Goal: Task Accomplishment & Management: Use online tool/utility

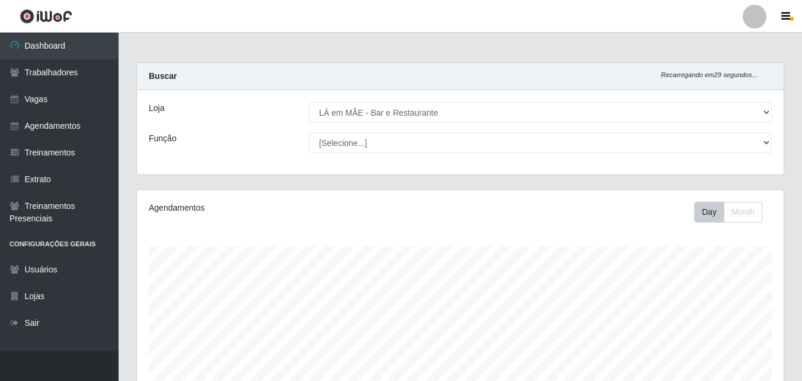
select select "265"
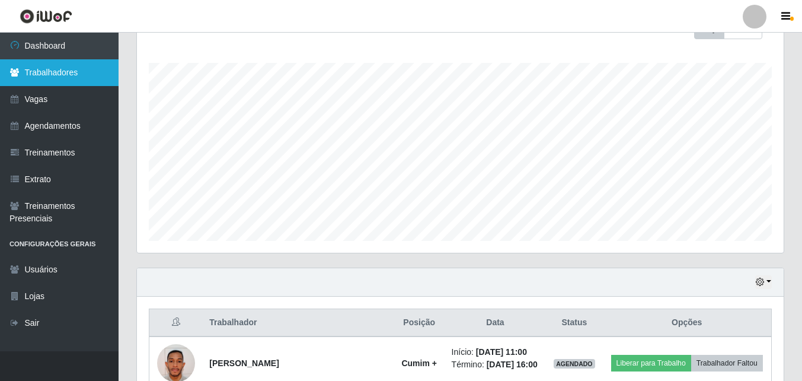
scroll to position [183, 0]
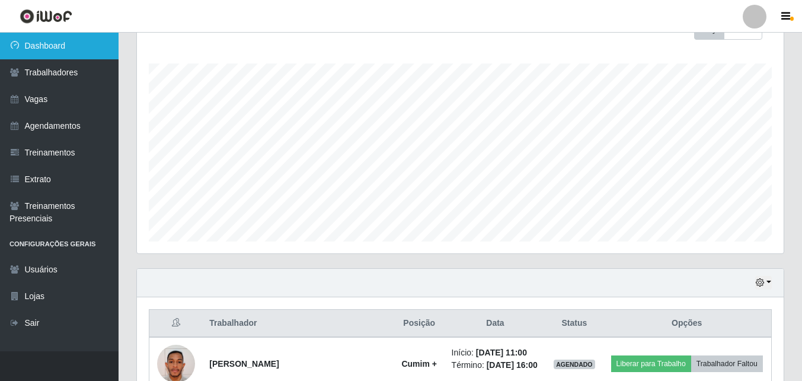
click at [50, 44] on link "Dashboard" at bounding box center [59, 46] width 119 height 27
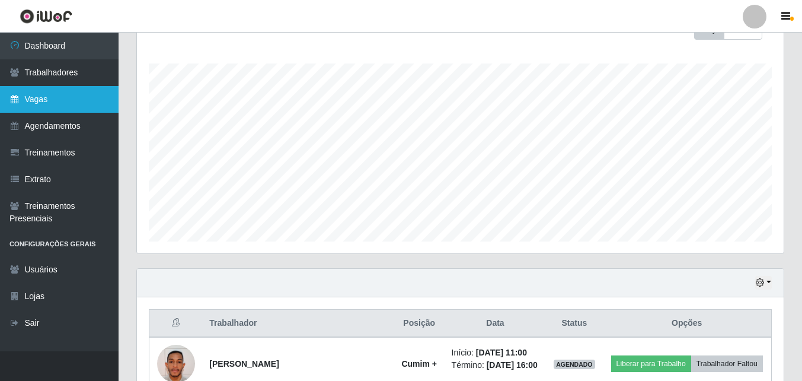
click at [40, 98] on link "Vagas" at bounding box center [59, 99] width 119 height 27
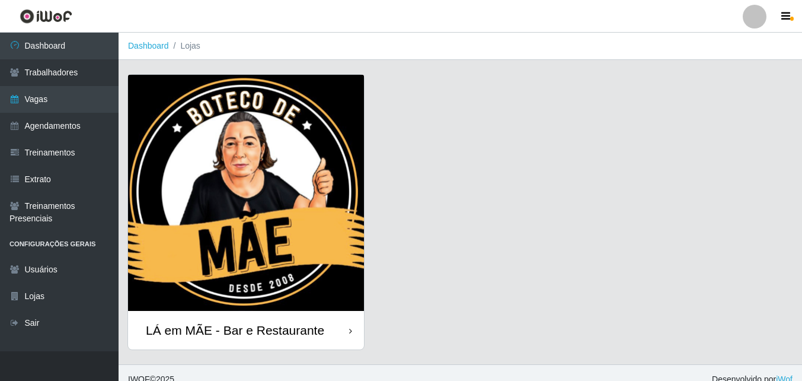
click at [231, 333] on div "LÁ em MÃE - Bar e Restaurante" at bounding box center [235, 329] width 178 height 15
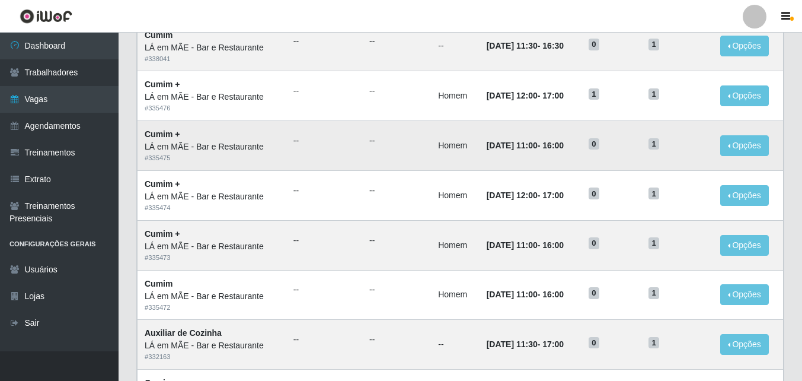
scroll to position [119, 0]
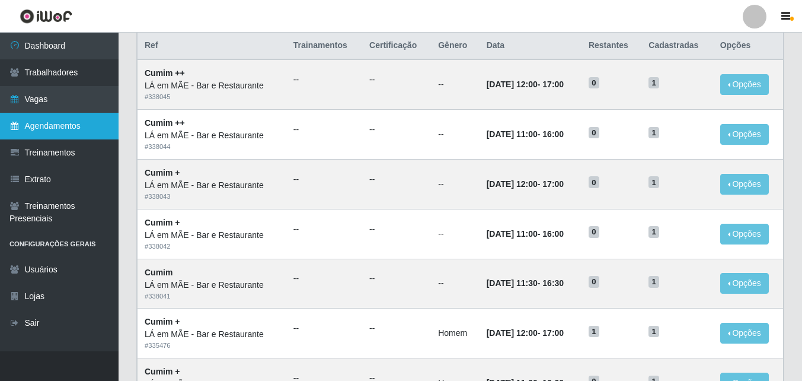
click at [40, 127] on link "Agendamentos" at bounding box center [59, 126] width 119 height 27
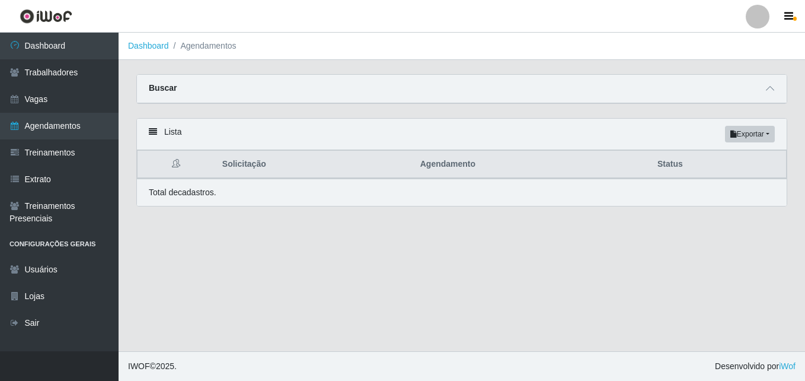
click at [285, 244] on main "Dashboard Agendamentos Carregando... Buscar Início em [GEOGRAPHIC_DATA] em Stat…" at bounding box center [462, 192] width 686 height 318
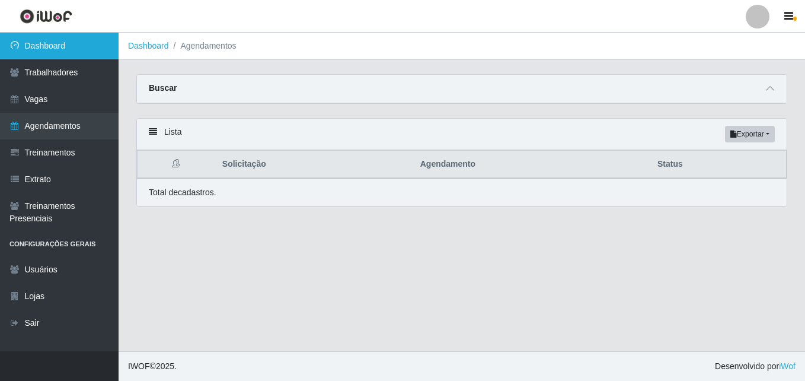
click at [55, 47] on link "Dashboard" at bounding box center [59, 46] width 119 height 27
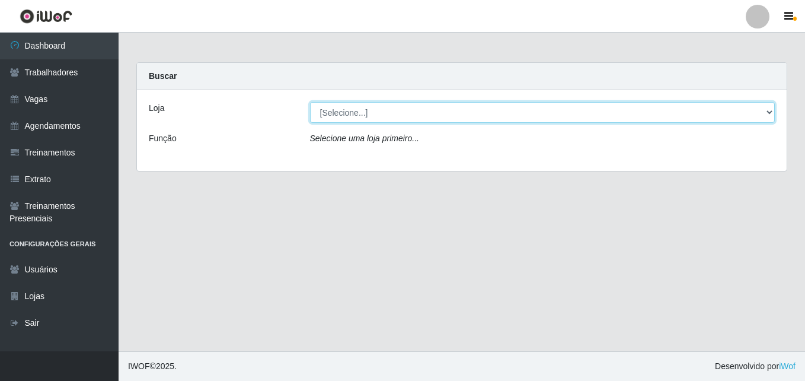
click at [333, 107] on select "[Selecione...] LÁ em MÃE - Bar e Restaurante" at bounding box center [542, 112] width 465 height 21
select select "265"
click at [310, 102] on select "[Selecione...] LÁ em MÃE - Bar e Restaurante" at bounding box center [542, 112] width 465 height 21
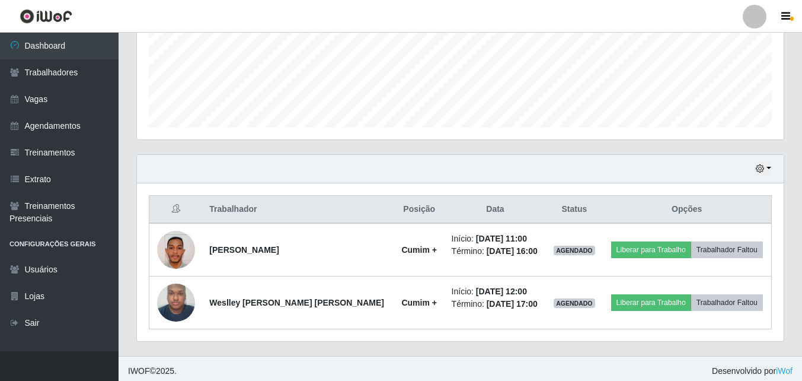
scroll to position [301, 0]
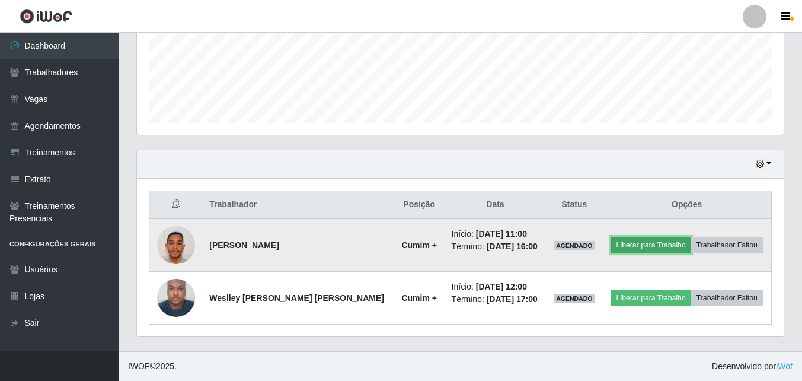
click at [627, 246] on button "Liberar para Trabalho" at bounding box center [651, 245] width 80 height 17
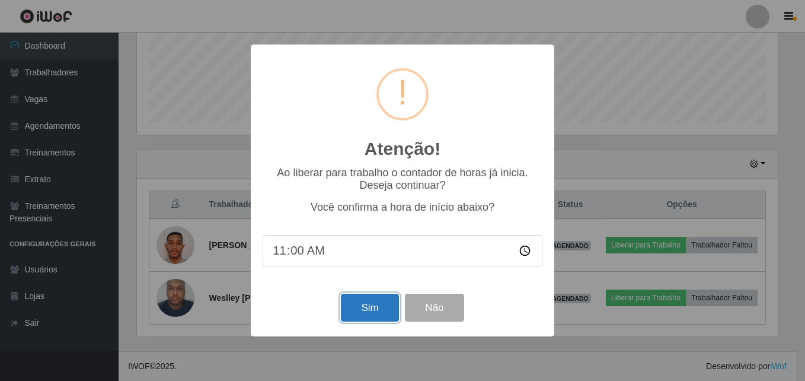
click at [368, 312] on button "Sim" at bounding box center [370, 307] width 58 height 28
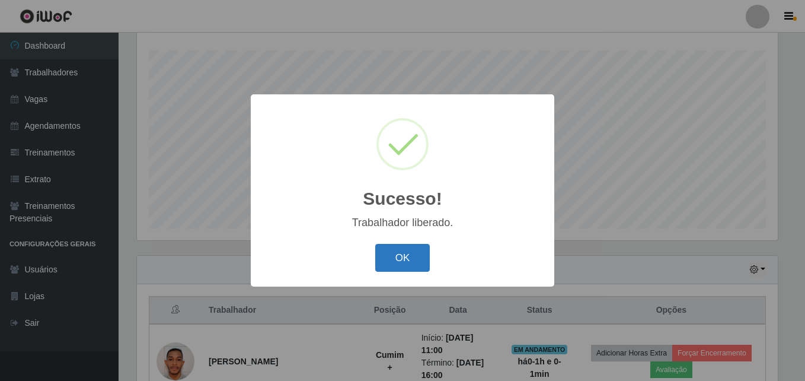
click at [387, 257] on button "OK" at bounding box center [402, 258] width 55 height 28
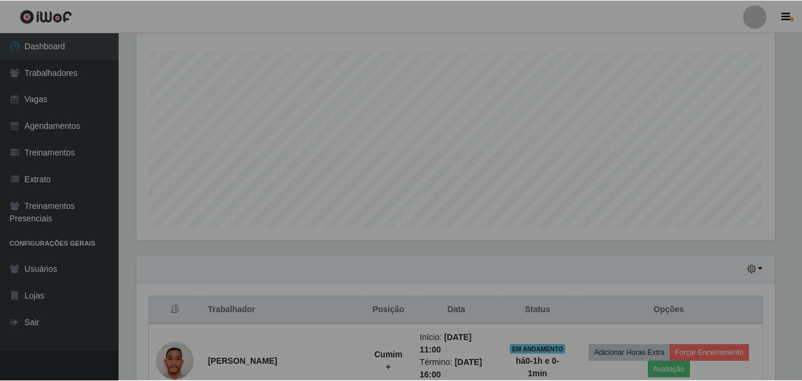
scroll to position [246, 647]
